Goal: Task Accomplishment & Management: Manage account settings

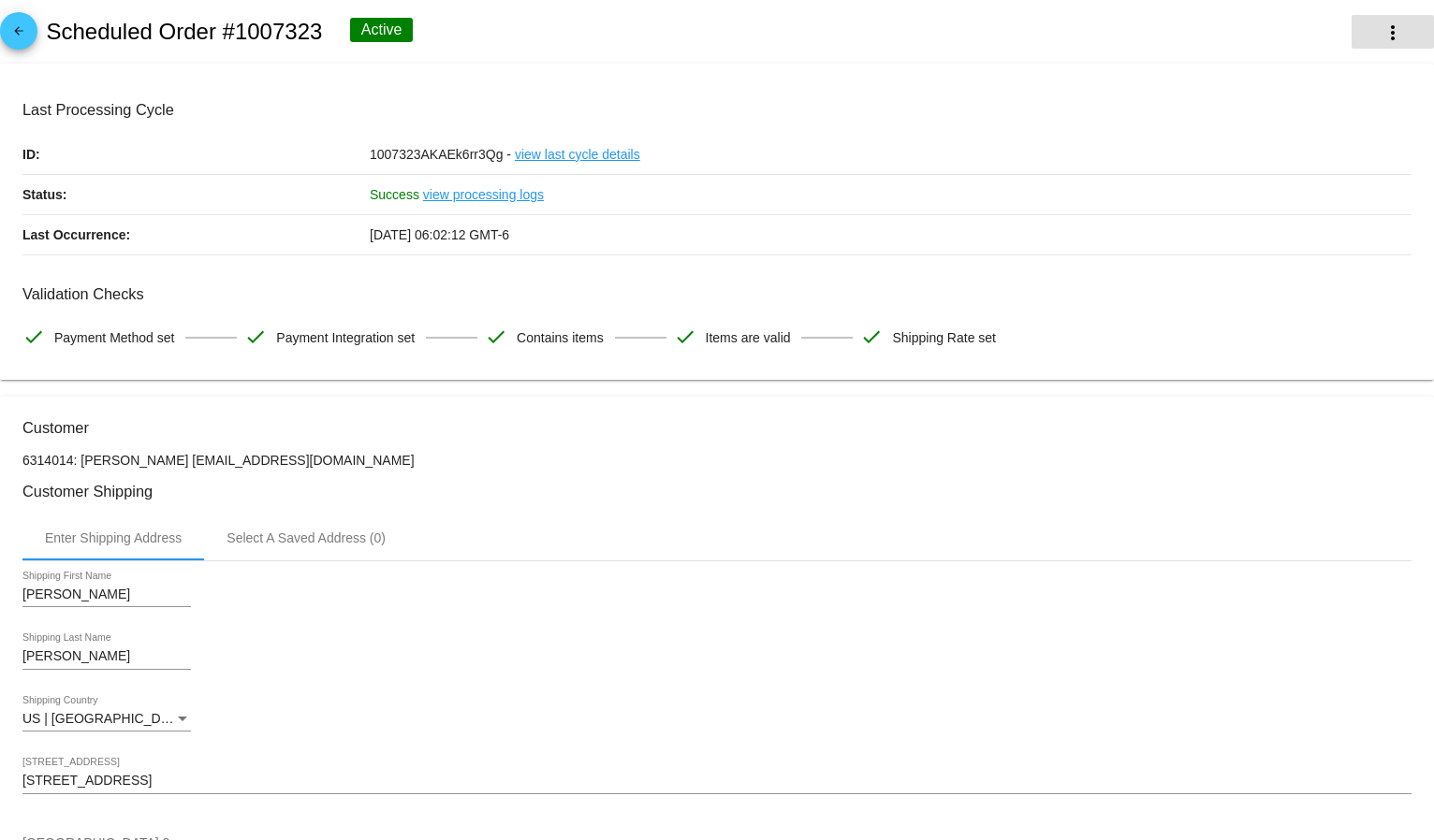
click at [1381, 33] on mat-icon "more_vert" at bounding box center [1392, 32] width 23 height 23
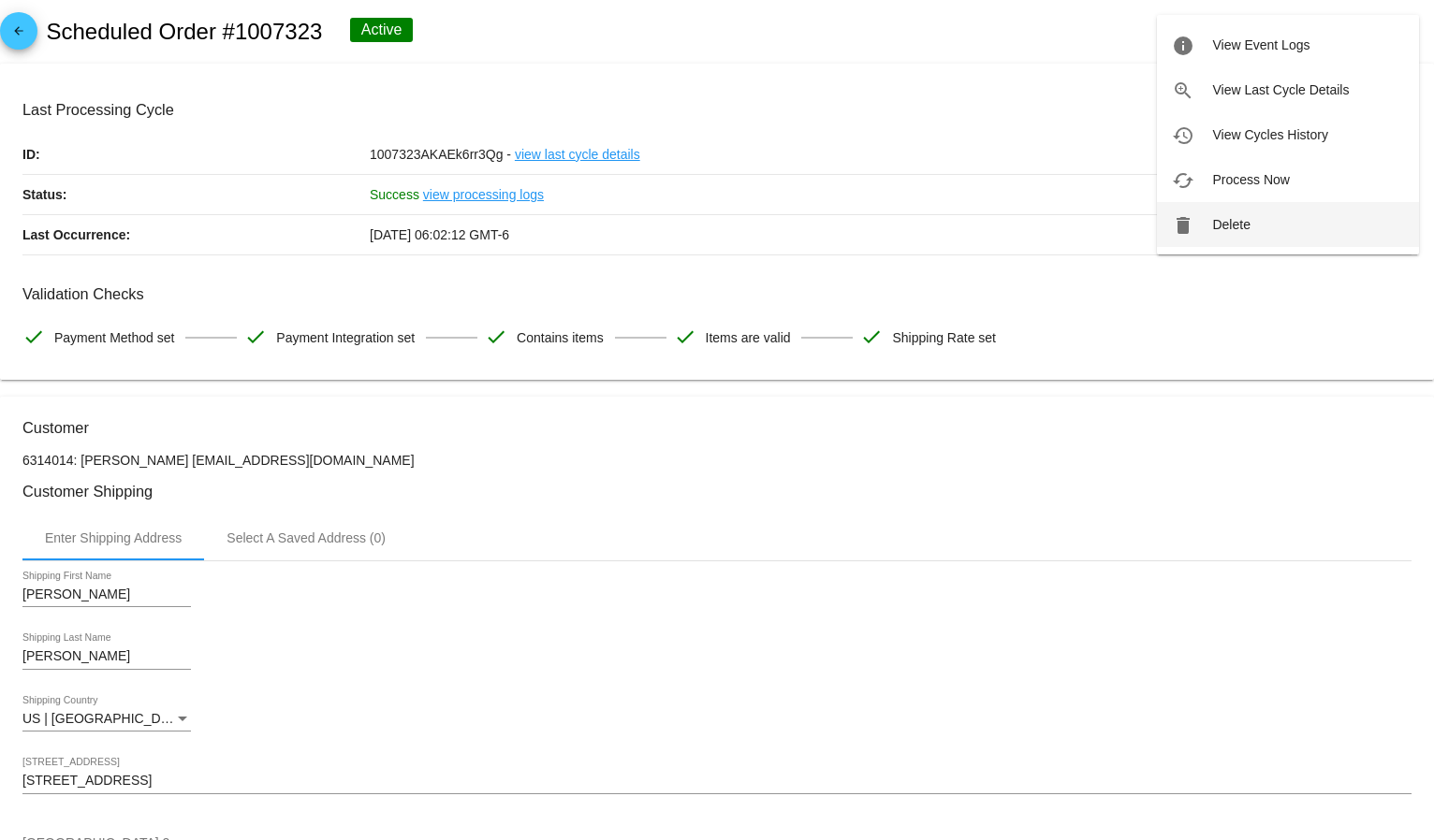
click at [1279, 233] on button "delete Delete" at bounding box center [1287, 225] width 262 height 45
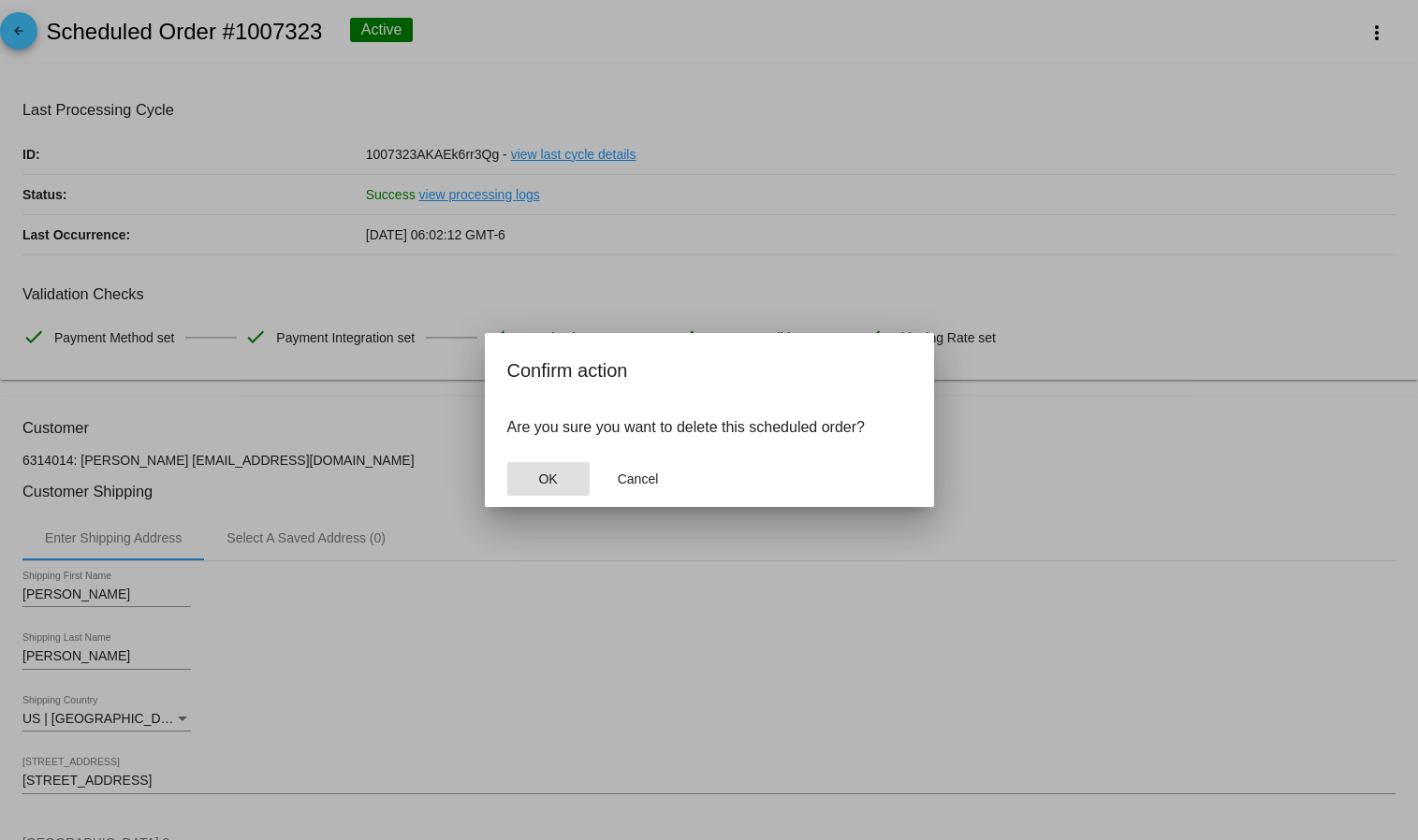
click at [518, 487] on button "OK" at bounding box center [549, 479] width 83 height 33
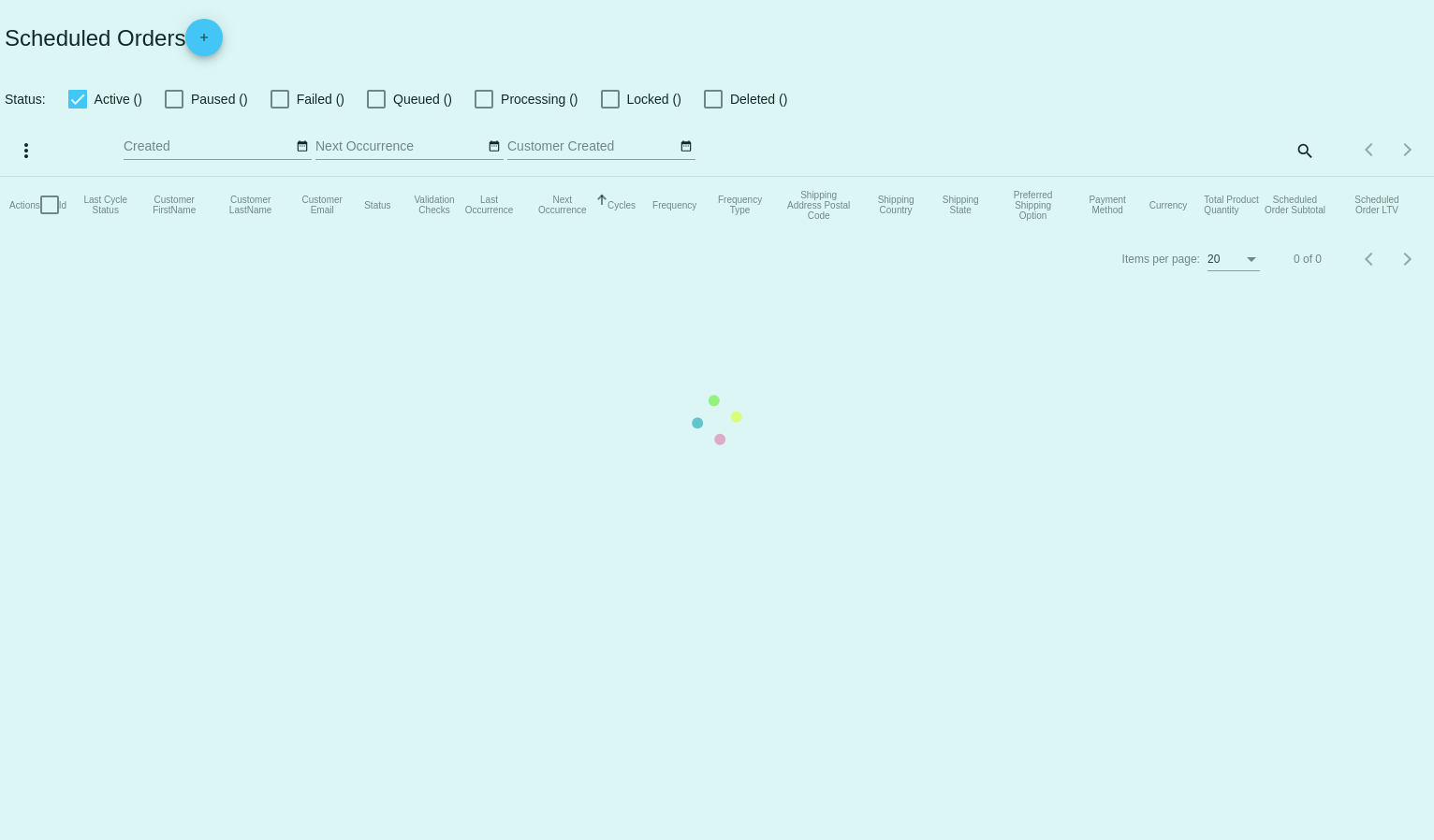
checkbox input "true"
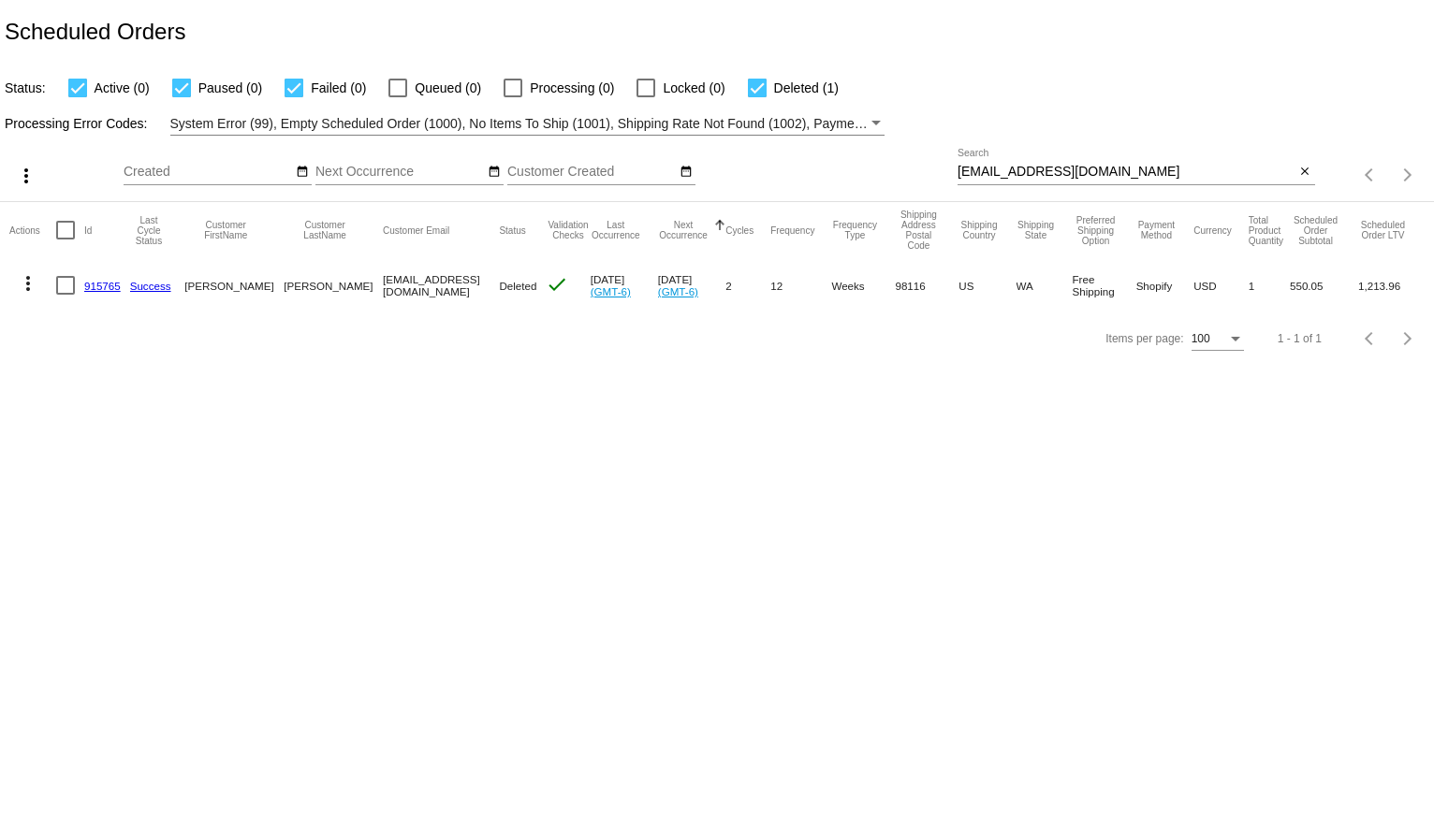
click at [958, 539] on body "Scheduled Orders Status: Active (0) Paused (0) Failed (0) Queued (0) Processing…" at bounding box center [717, 420] width 1434 height 840
click at [1011, 171] on input "[EMAIL_ADDRESS][DOMAIN_NAME]" at bounding box center [1125, 171] width 337 height 15
paste input "[EMAIL_ADDRESS]"
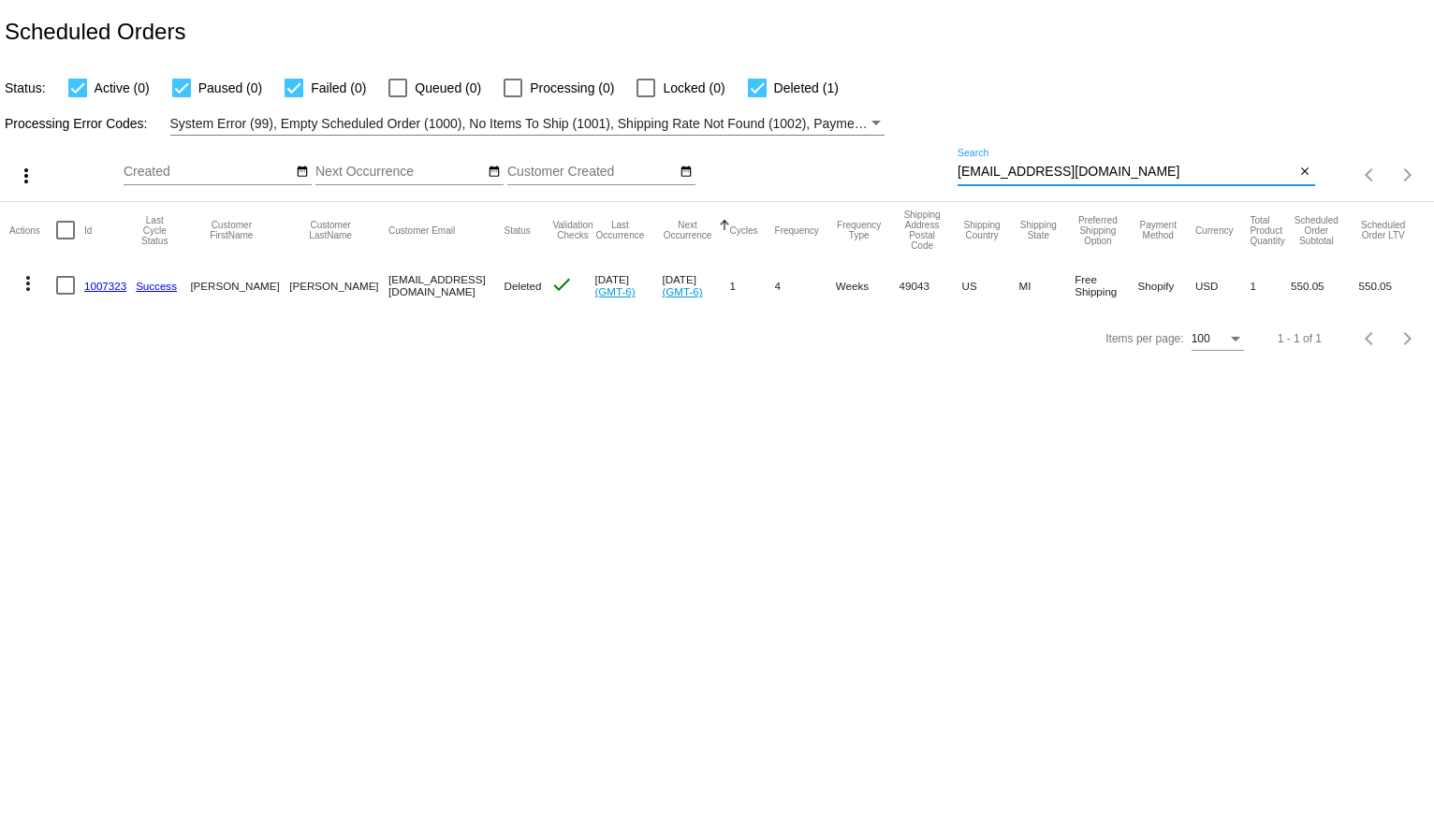
type input "[EMAIL_ADDRESS][DOMAIN_NAME]"
click at [1063, 67] on div "Status: Active (0) Paused (0) Failed (0) Queued (0) Processing (0) Locked (0) D…" at bounding box center [717, 82] width 1434 height 35
drag, startPoint x: 375, startPoint y: 696, endPoint x: 112, endPoint y: 477, distance: 342.2
click at [375, 696] on body "Scheduled Orders Status: Active (0) Paused (0) Failed (0) Queued (0) Processing…" at bounding box center [717, 420] width 1434 height 840
